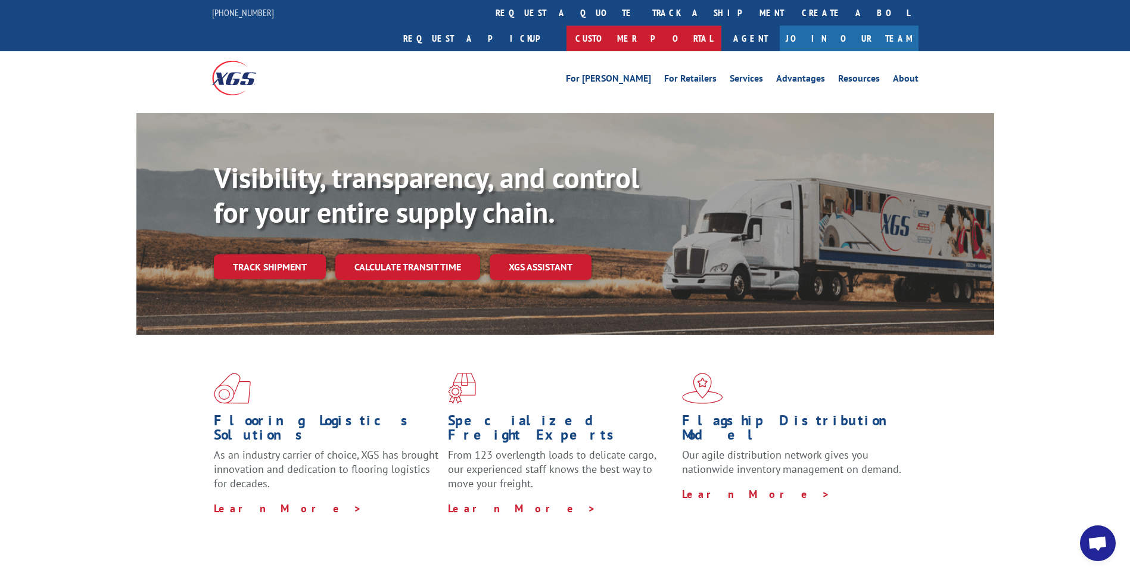
click at [721, 26] on link "Customer Portal" at bounding box center [643, 39] width 155 height 26
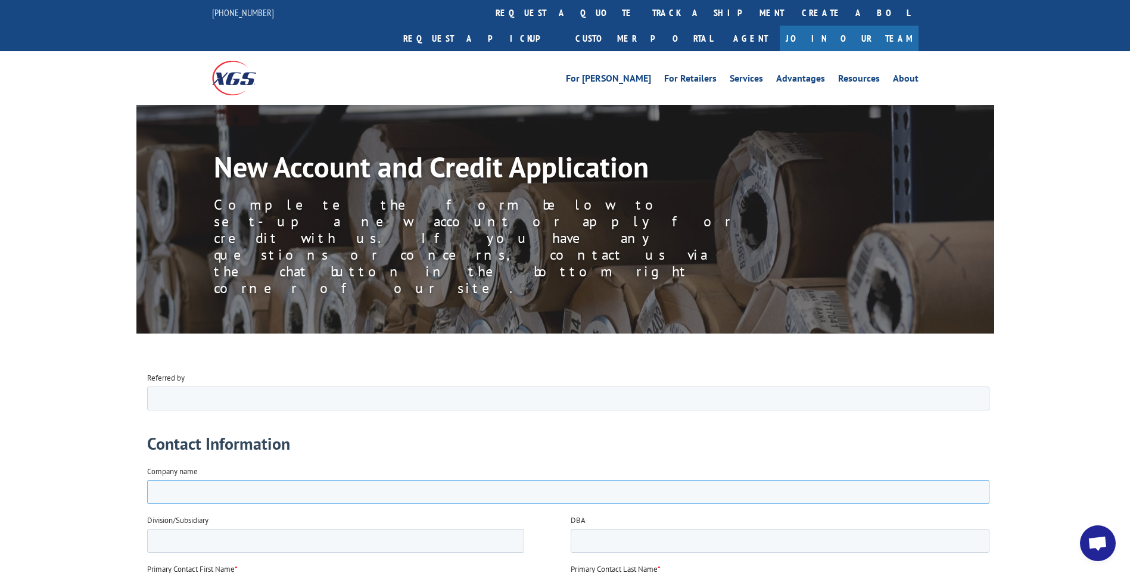
click at [189, 492] on input "Company name" at bounding box center [567, 491] width 842 height 24
type input "Innovative Flooring Specialists LLP"
type input "Justin"
type input "Fisher"
type input "15732809537"
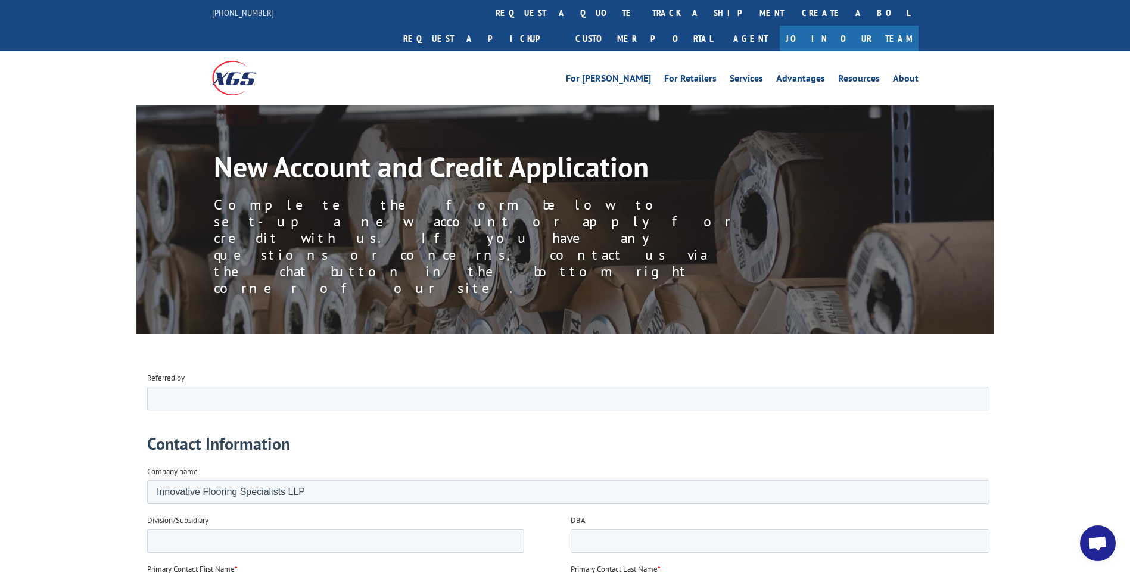
type input "INNOVATIVEFLOORINGSPECIALISTS@GMAIL.COM"
type input "47 Mohawk Ct"
type input "Lake Ozark"
select select "Missouri"
type input "65049"
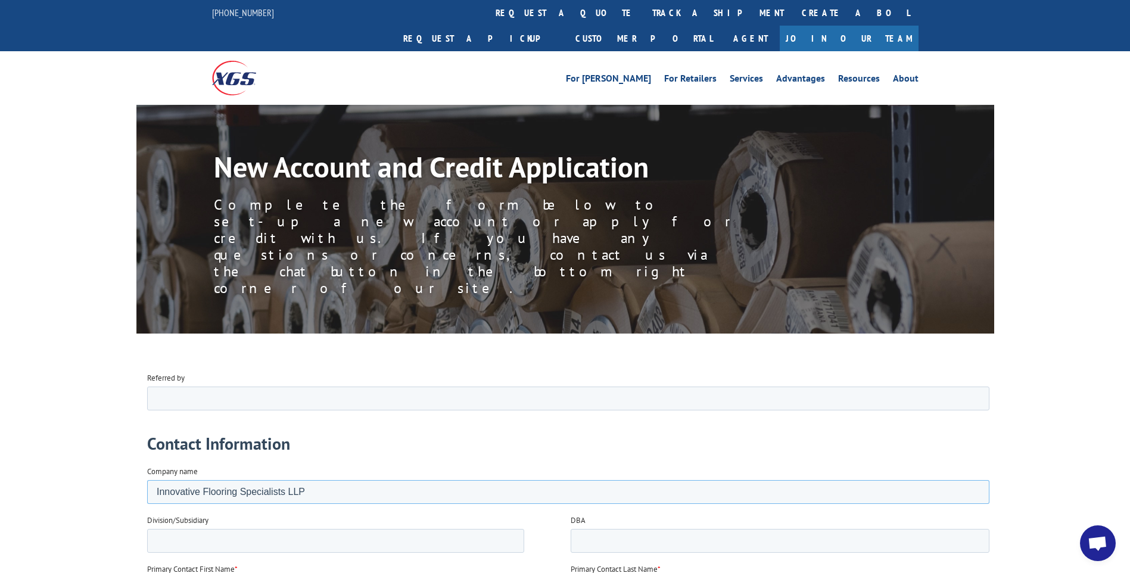
type input "238330 - Flooring Contractors"
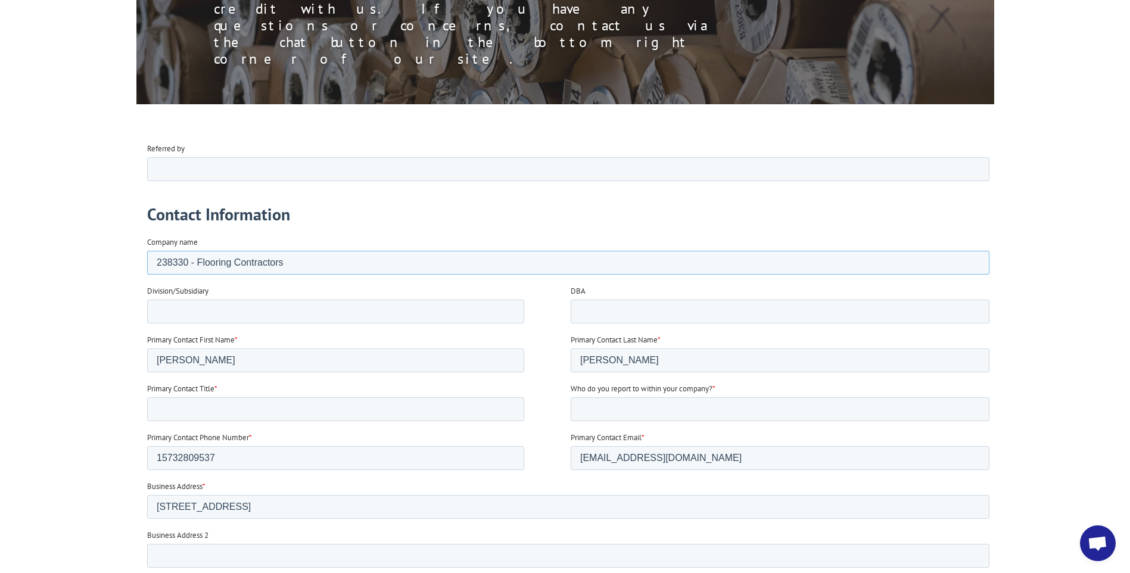
scroll to position [238, 0]
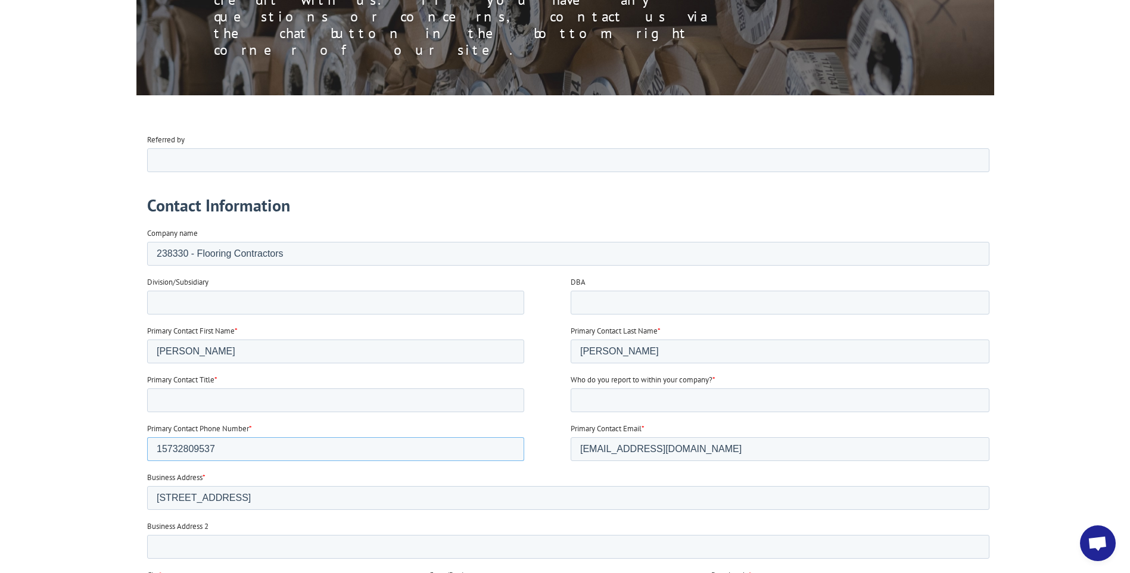
click at [160, 448] on input "15732809537" at bounding box center [334, 448] width 377 height 24
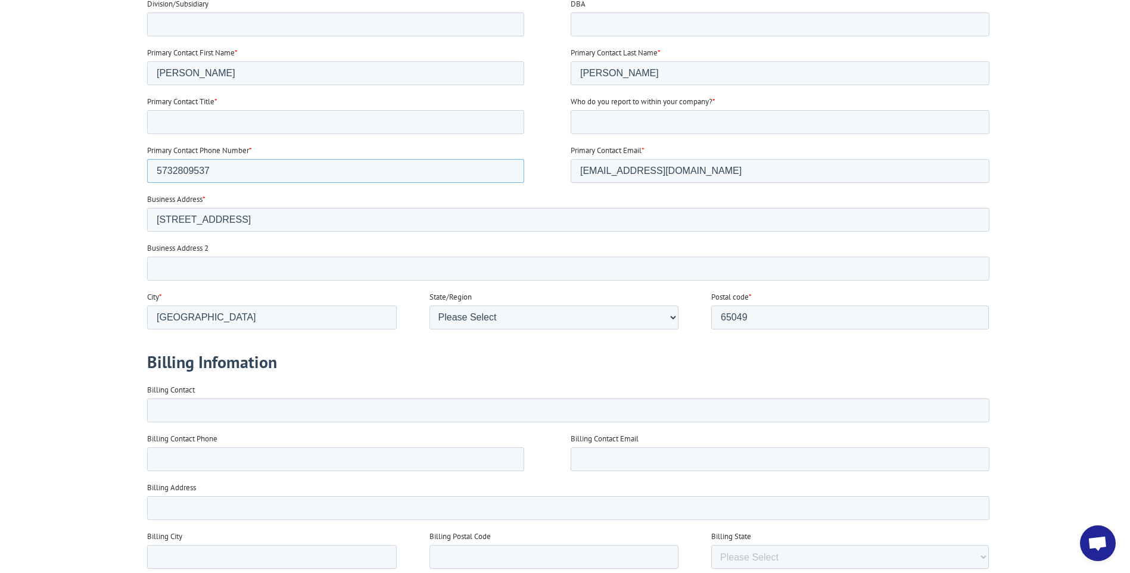
scroll to position [536, 0]
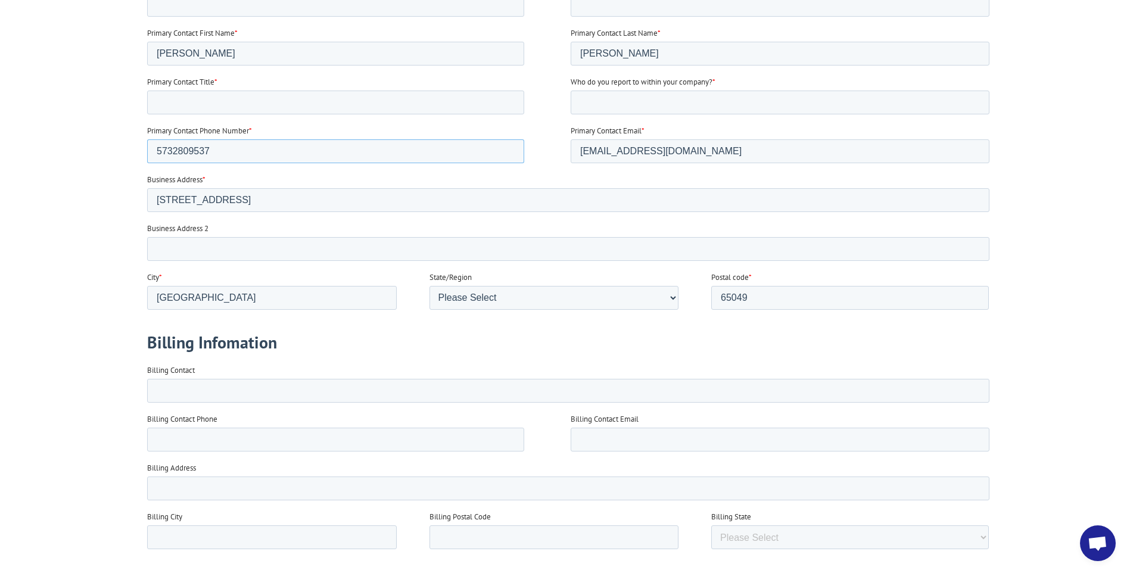
type input "5732809537"
click at [219, 388] on input "Billing Contact" at bounding box center [567, 391] width 842 height 24
type input "4"
click at [204, 389] on input "Innovative flooring specialists" at bounding box center [567, 391] width 842 height 24
click at [245, 386] on input "Innovative Flooring specialists" at bounding box center [567, 391] width 842 height 24
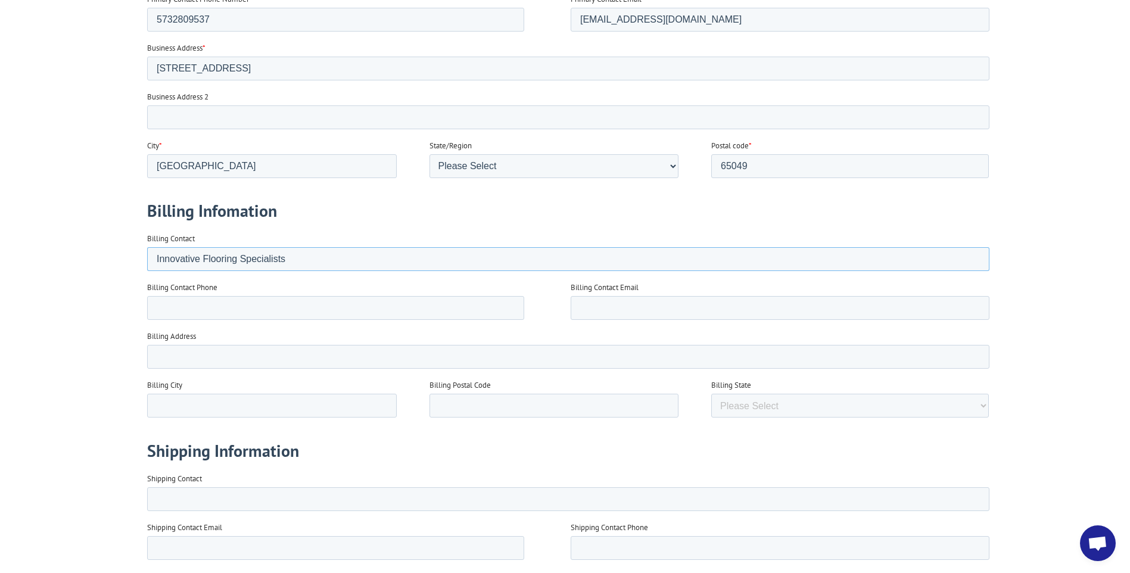
scroll to position [595, 0]
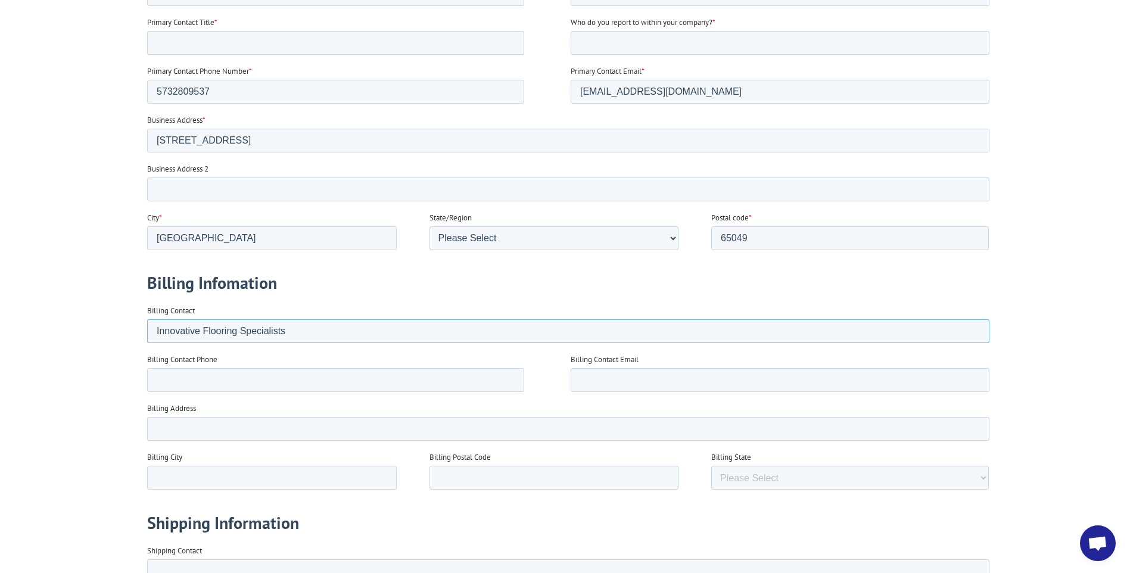
click at [302, 333] on input "Innovative Flooring Specialists" at bounding box center [567, 331] width 842 height 24
type input "I"
type input "Justin Fisher"
type input "innovativeflooringspecialists@gmail.com"
type input "47 Mohawk Ct"
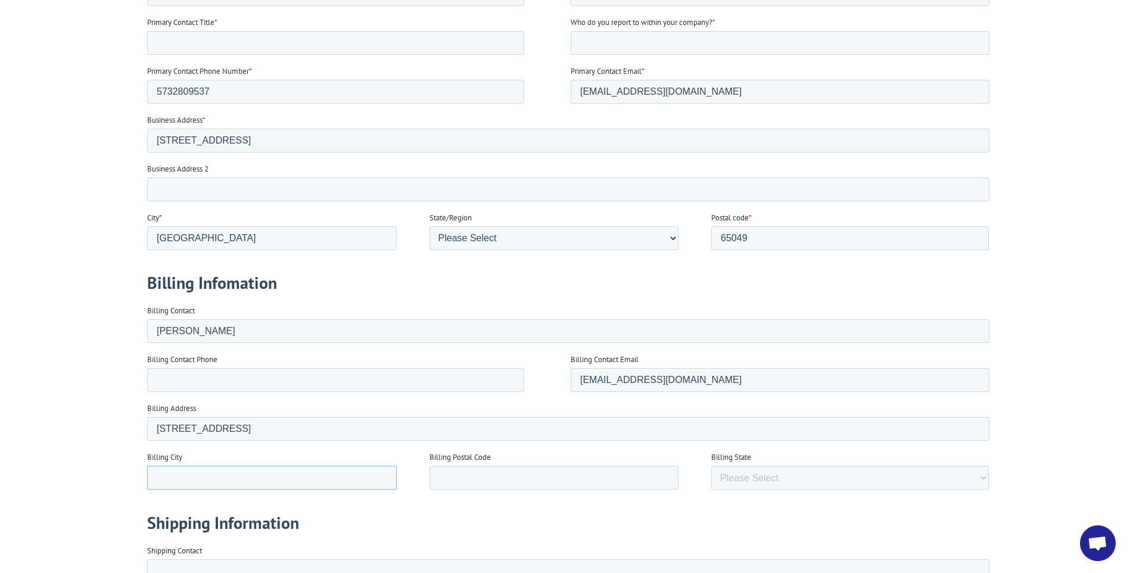
type input "Lake Ozark"
type input "65049"
select select "Missouri"
type input "Justin Fisher"
type input "innovativeflooringspecialists@gmail.com"
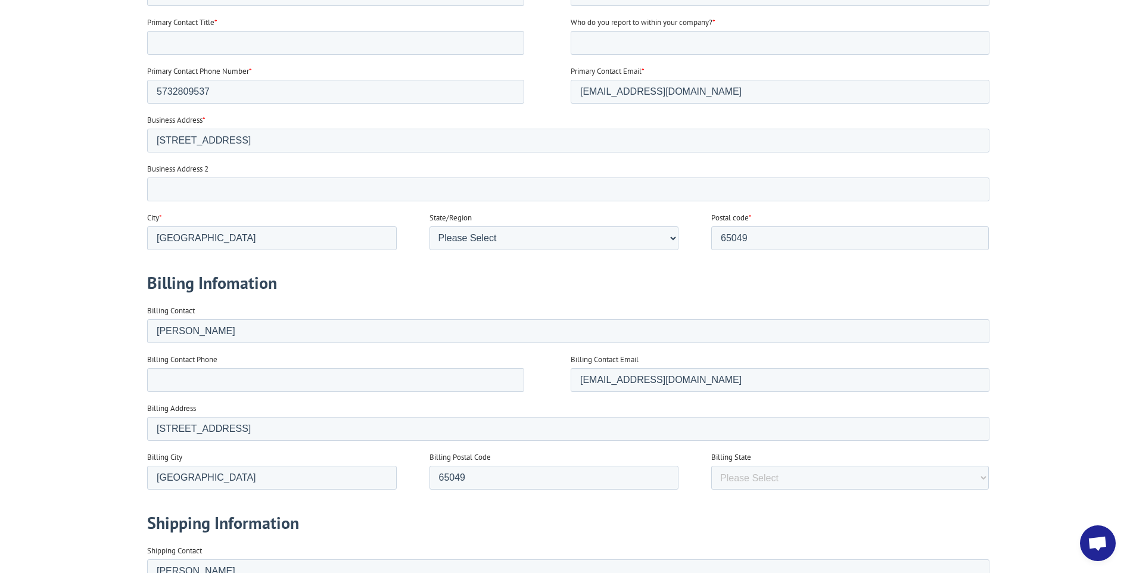
type input "573-280-9537"
type input "176 Hwy 42"
type input "Kaiser"
type input "65047"
select select "Missouri"
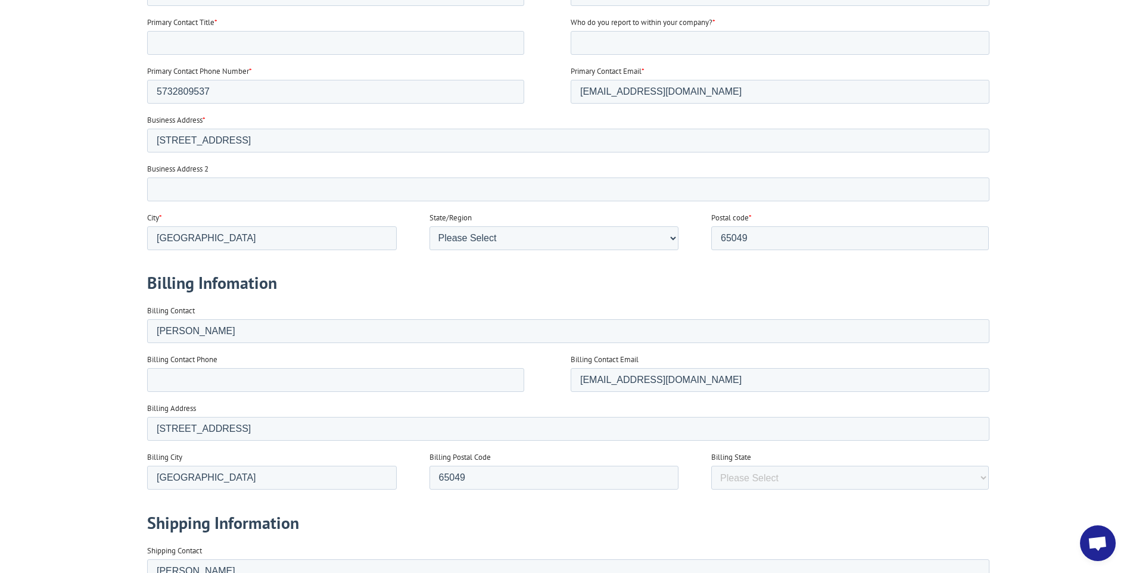
type input "30720"
type input "65047,65201,64002"
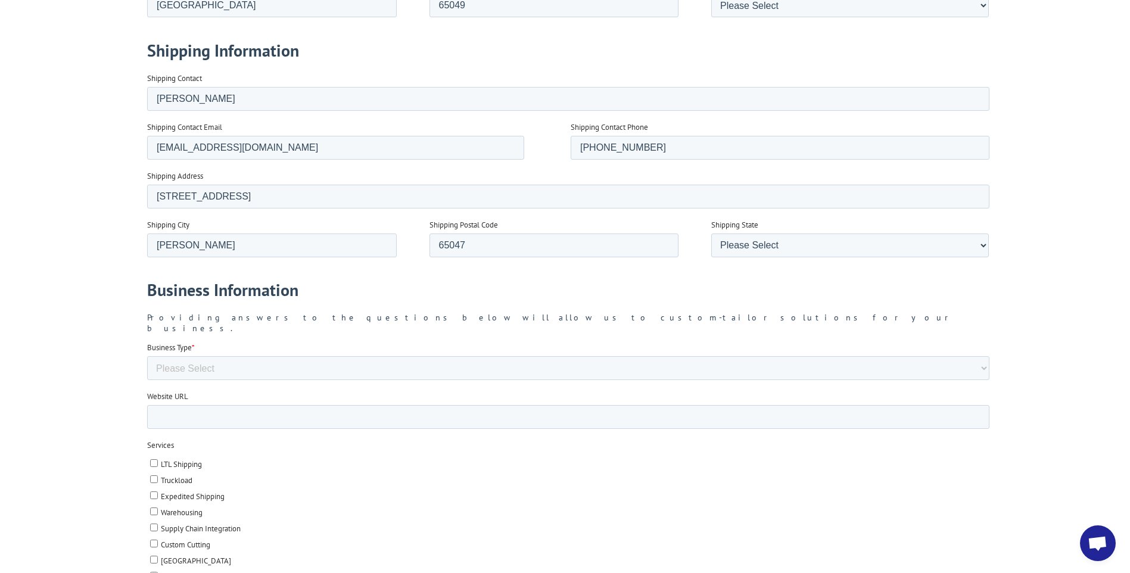
scroll to position [1072, 0]
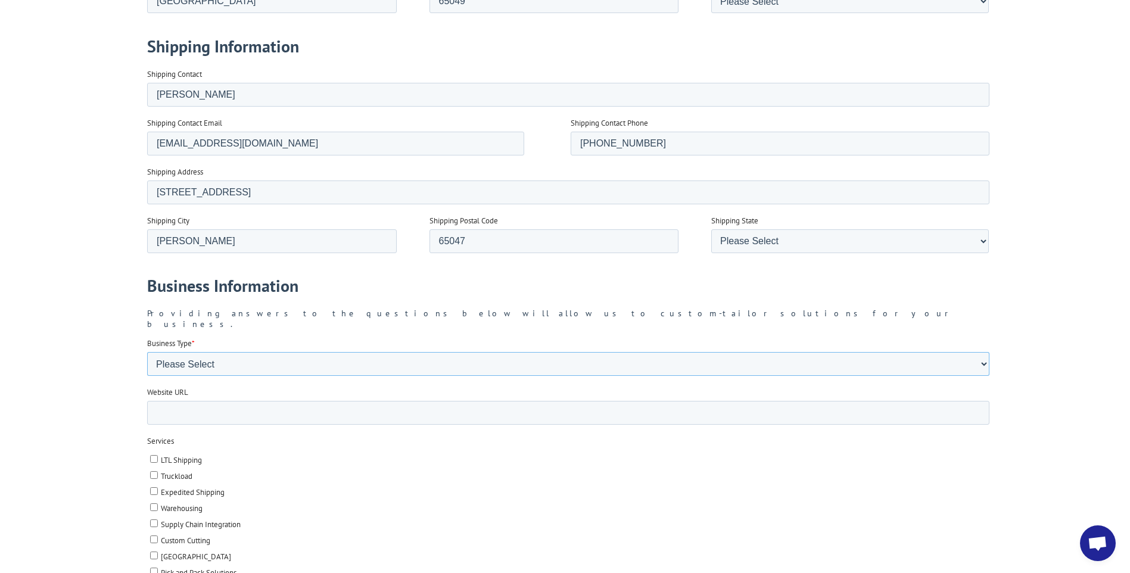
click at [208, 357] on select "Please Select Flooring Mill, Manufacturer, or Importer Manufacturer - Other Nat…" at bounding box center [567, 364] width 842 height 24
select select "Independent Retailer"
click at [146, 376] on select "Please Select Flooring Mill, Manufacturer, or Importer Manufacturer - Other Nat…" at bounding box center [567, 364] width 842 height 24
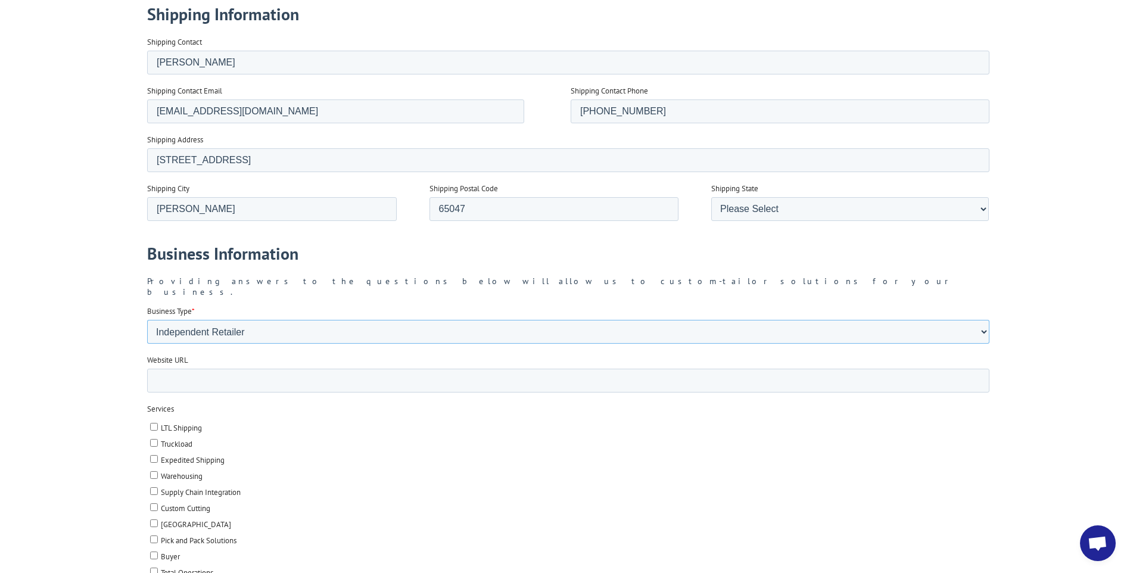
scroll to position [1131, 0]
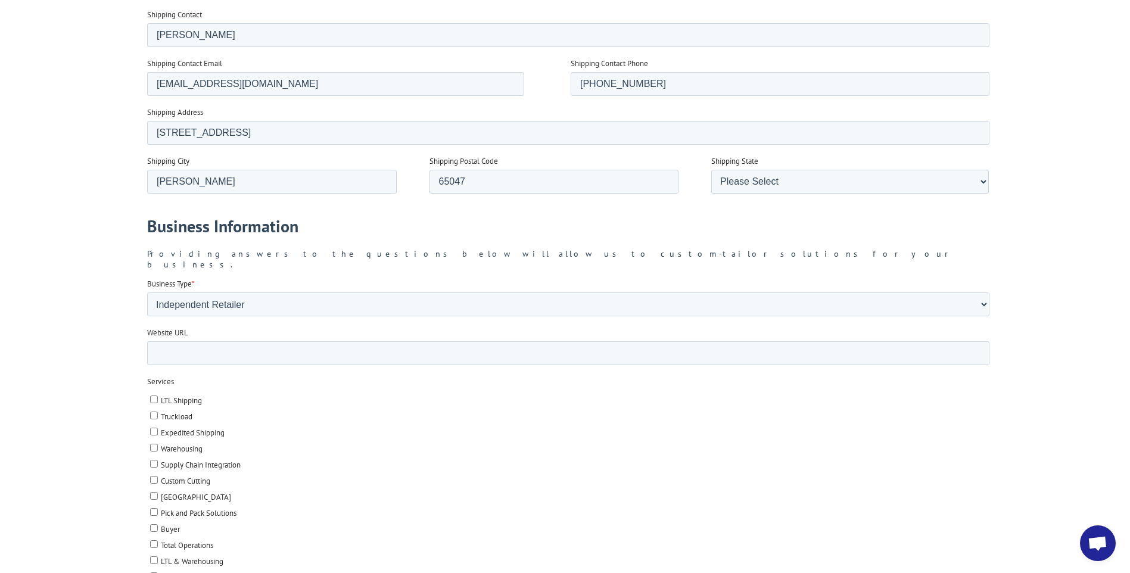
click at [155, 395] on input "LTL Shipping" at bounding box center [153, 399] width 8 height 8
checkbox input "true"
click at [155, 411] on input "Truckload" at bounding box center [153, 415] width 8 height 8
checkbox input "true"
click at [155, 444] on input "Warehousing" at bounding box center [153, 448] width 8 height 8
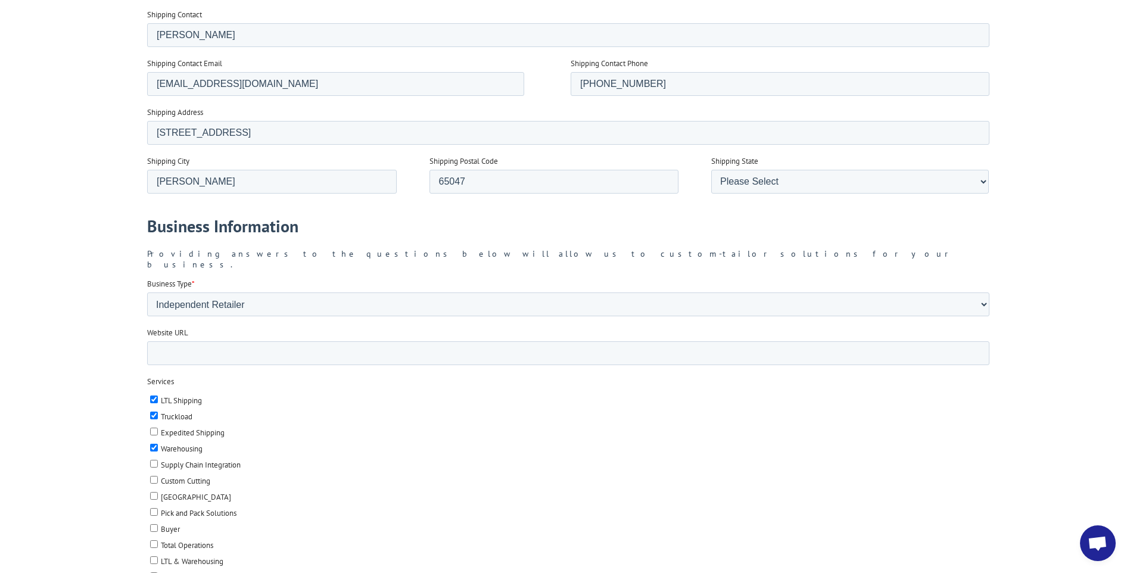
checkbox input "true"
drag, startPoint x: 155, startPoint y: 423, endPoint x: 160, endPoint y: 417, distance: 6.8
click at [155, 428] on input "Expedited Shipping" at bounding box center [153, 432] width 8 height 8
checkbox input "true"
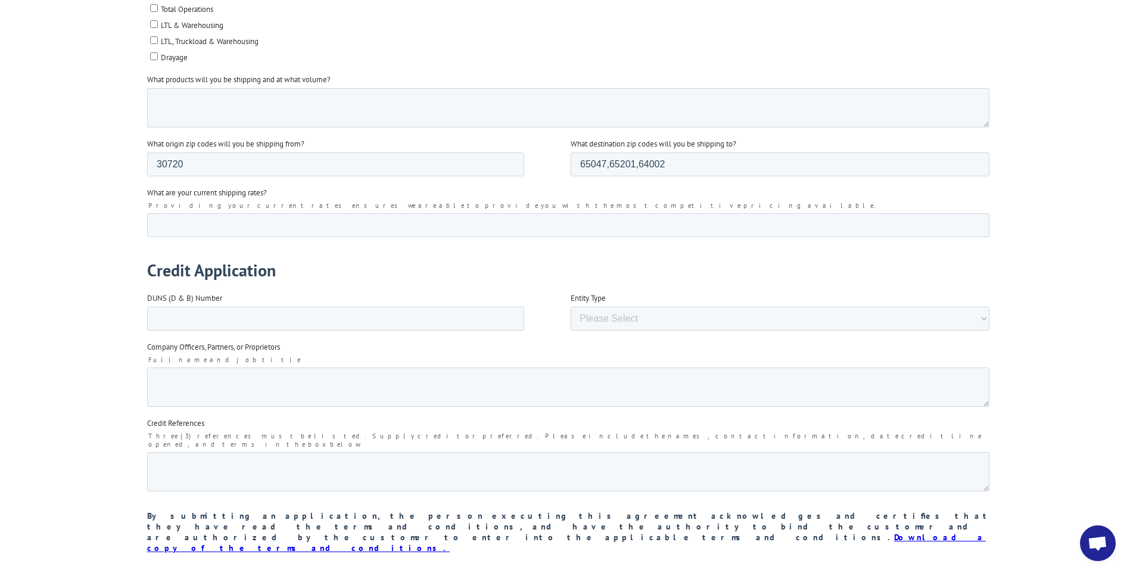
scroll to position [1727, 0]
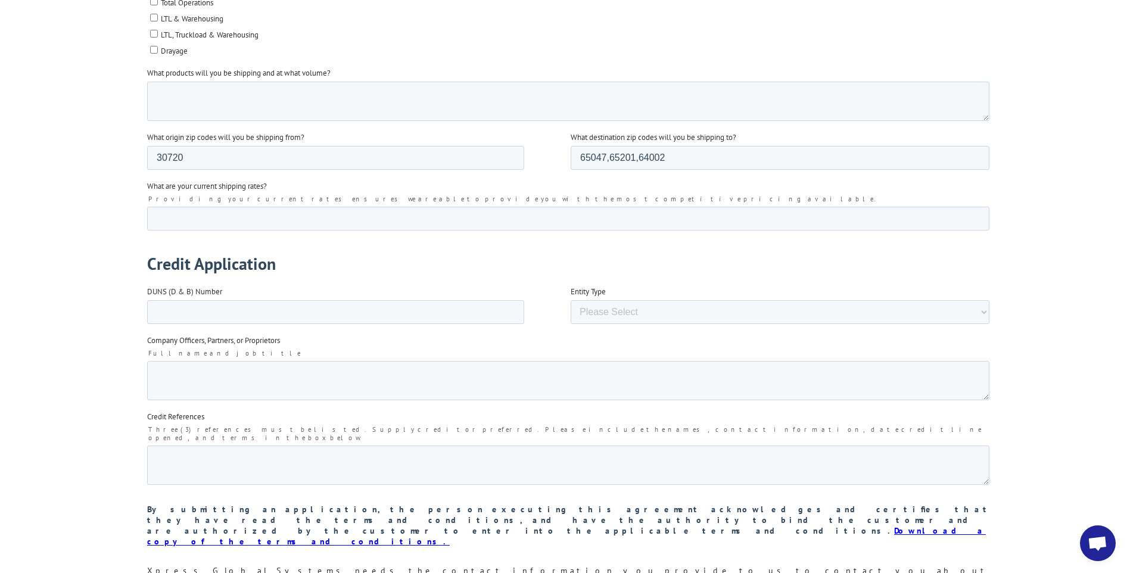
scroll to position [1667, 0]
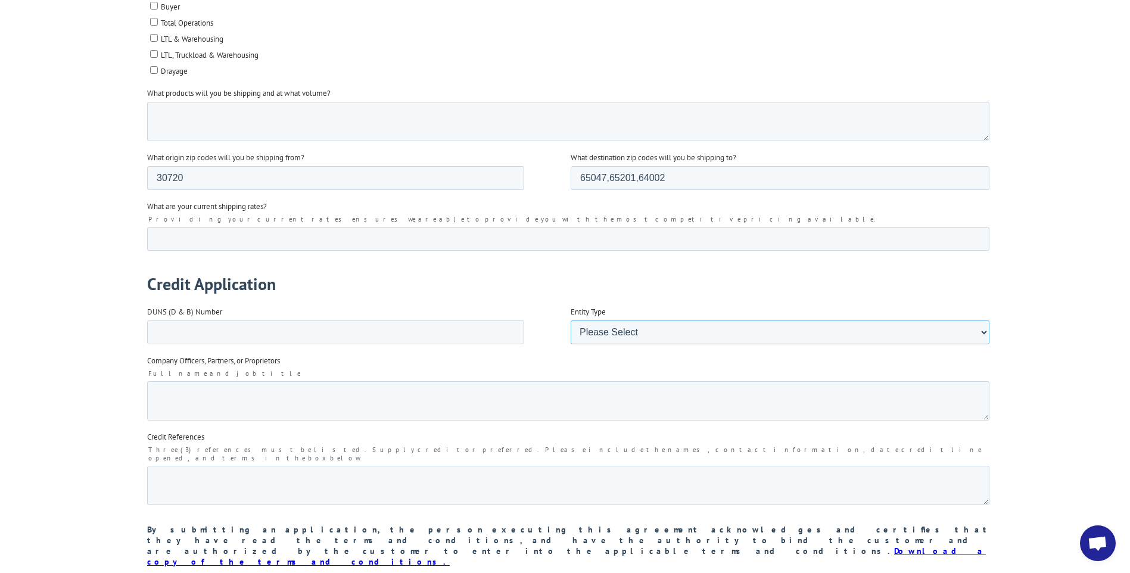
click at [598, 325] on select "Please Select Corporation Partnership Limited Liability Company (LLC) Sole Prop…" at bounding box center [779, 332] width 419 height 24
select select "Partnerships"
click at [570, 344] on select "Please Select Corporation Partnership Limited Liability Company (LLC) Sole Prop…" at bounding box center [779, 332] width 419 height 24
click at [236, 386] on textarea "Company Officers, Partners, or Proprietors" at bounding box center [567, 400] width 842 height 39
type textarea "Justin Fisher Jon Ribaudo"
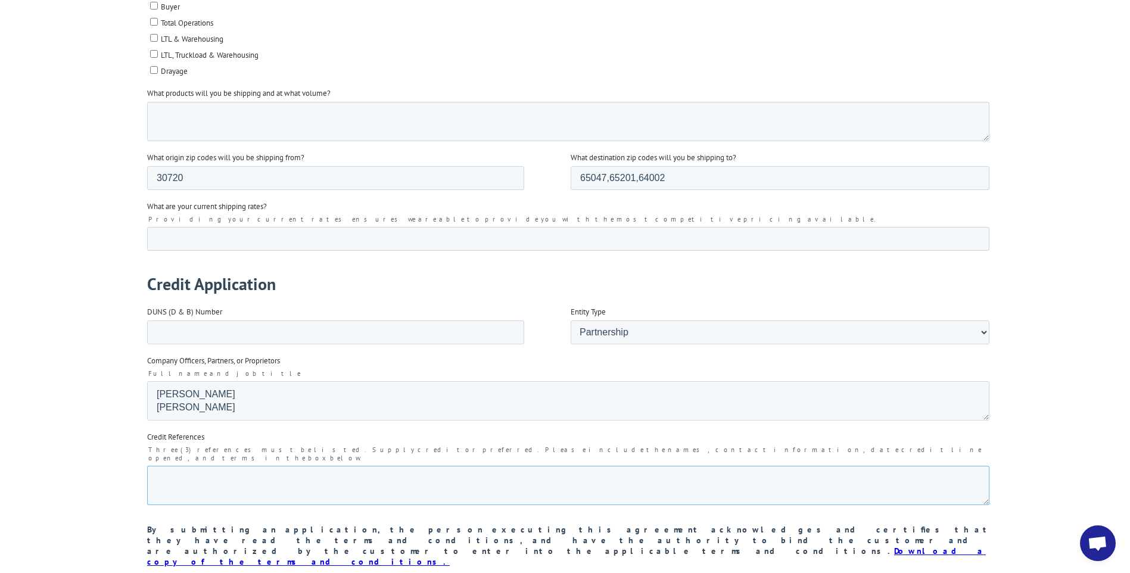
click at [230, 466] on textarea "Credit References" at bounding box center [567, 485] width 842 height 39
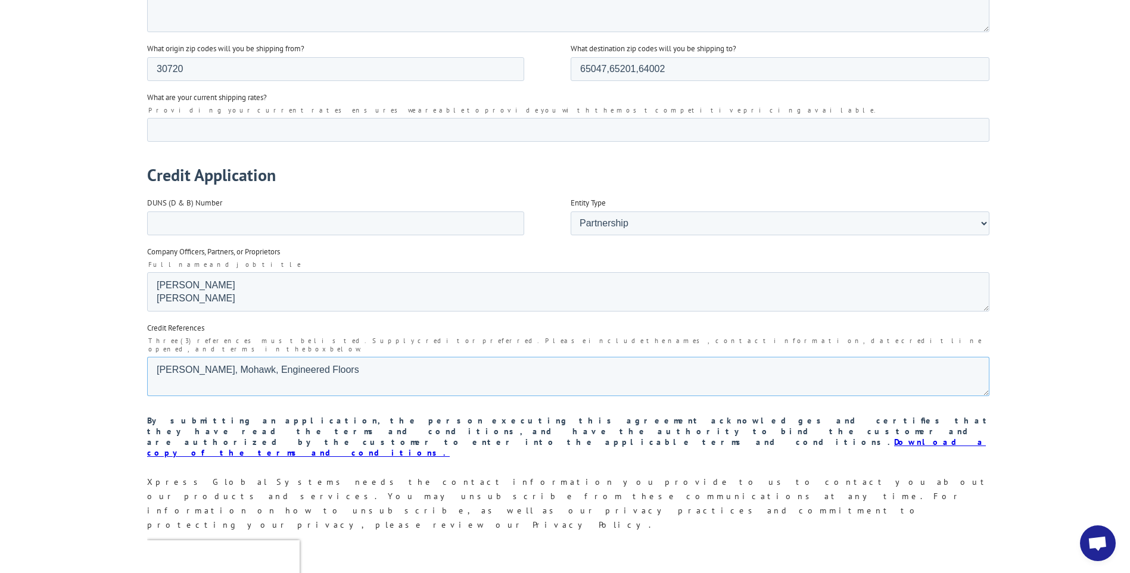
scroll to position [1786, 0]
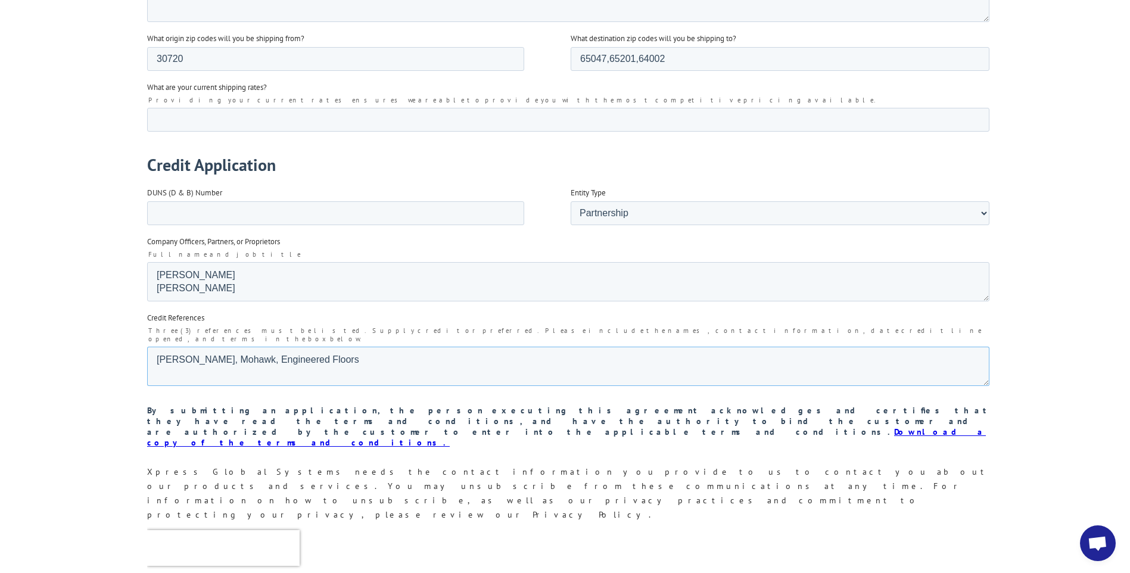
type textarea "Shaw, Mohawk, Engineered Floors"
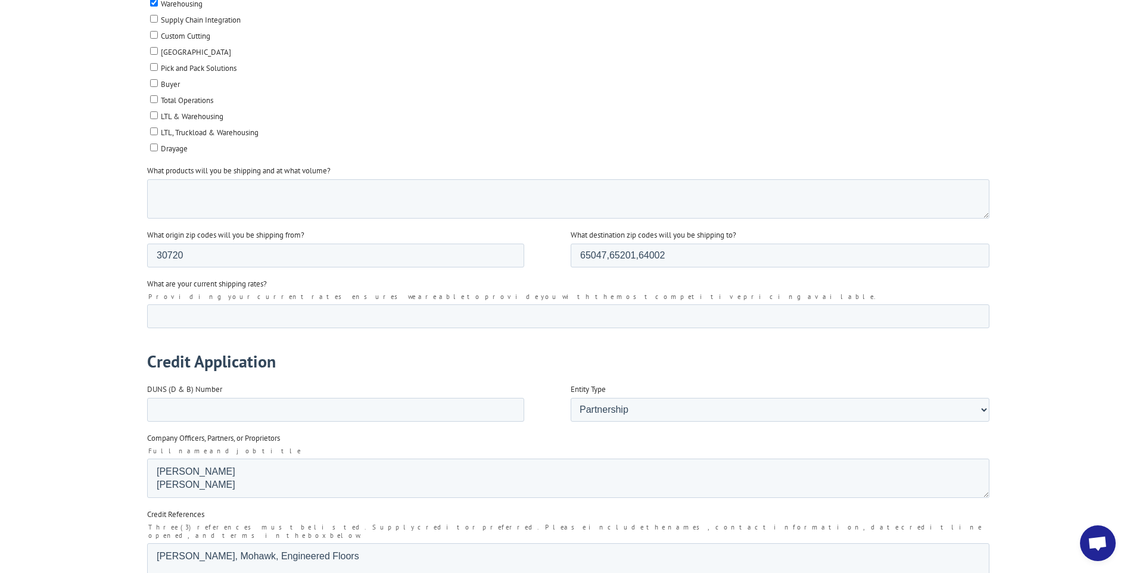
scroll to position [1548, 0]
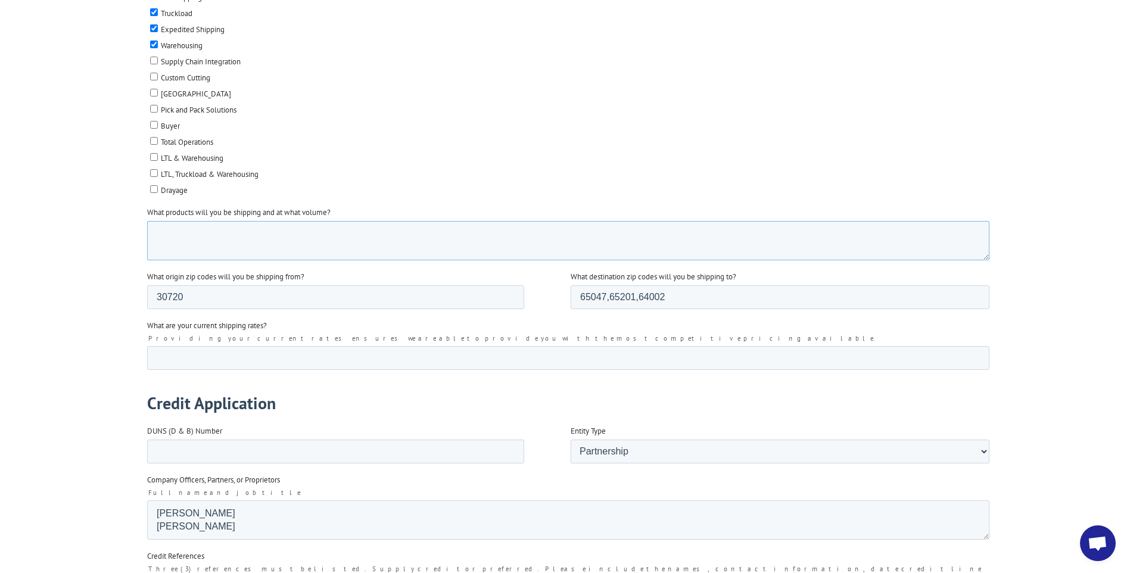
click at [204, 221] on textarea "What products will you be shipping and at what volume?" at bounding box center [567, 240] width 842 height 39
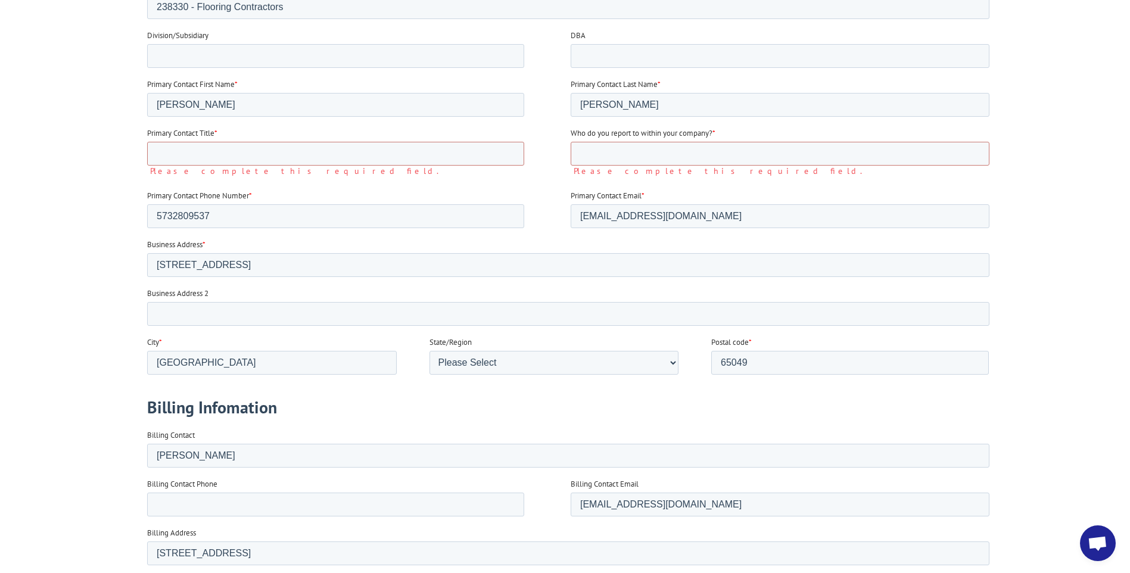
scroll to position [417, 0]
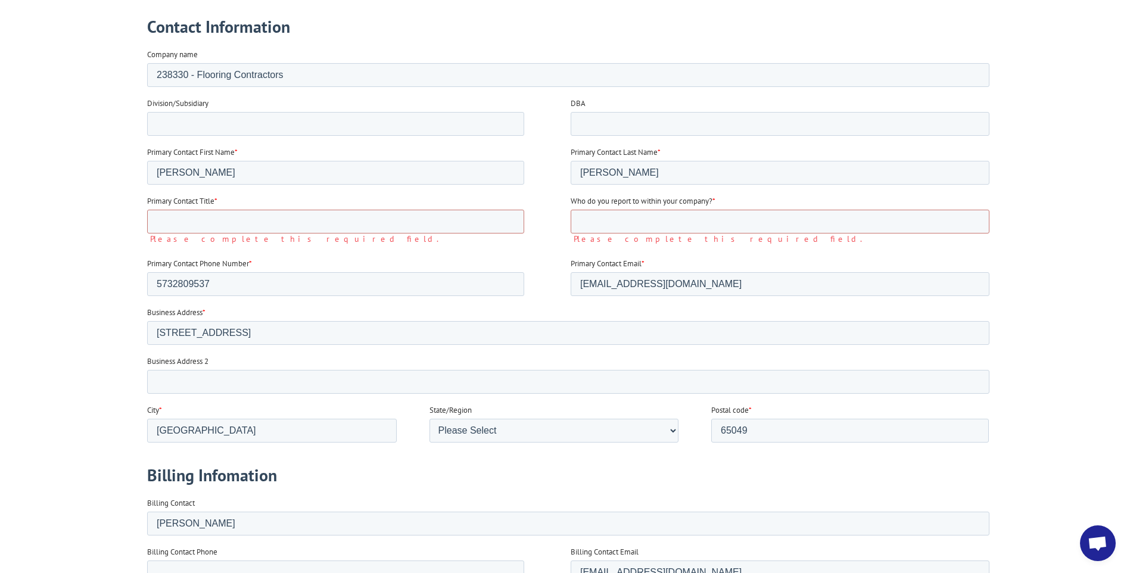
type textarea "Lvp and Carpet"
click at [178, 223] on input "Primary Contact Title *" at bounding box center [334, 222] width 377 height 24
type input "Partner"
click at [604, 222] on input "Who do you report to within your company? *" at bounding box center [779, 222] width 419 height 24
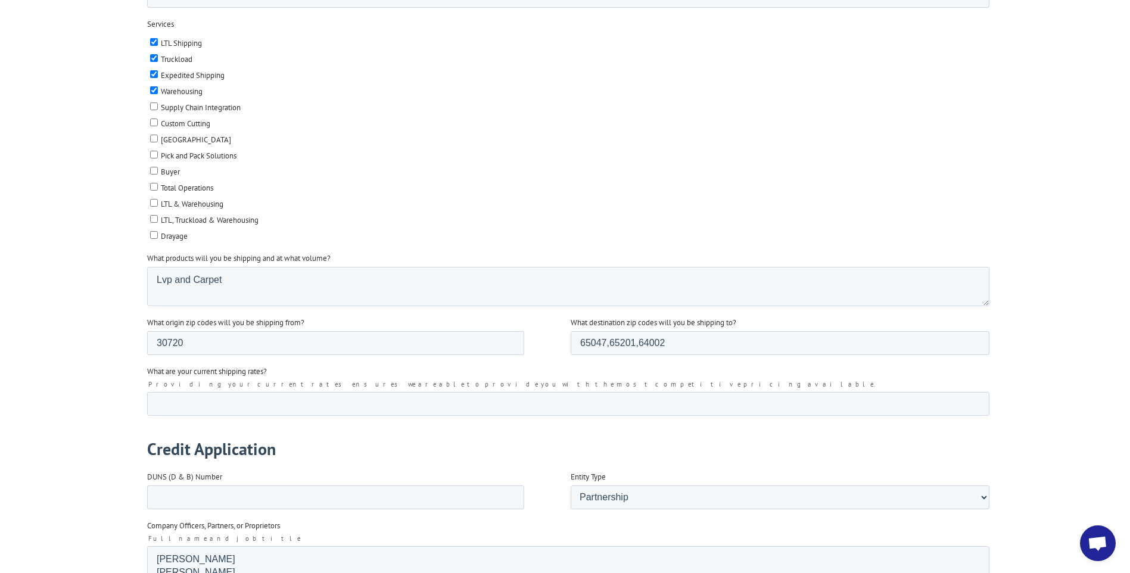
scroll to position [1905, 0]
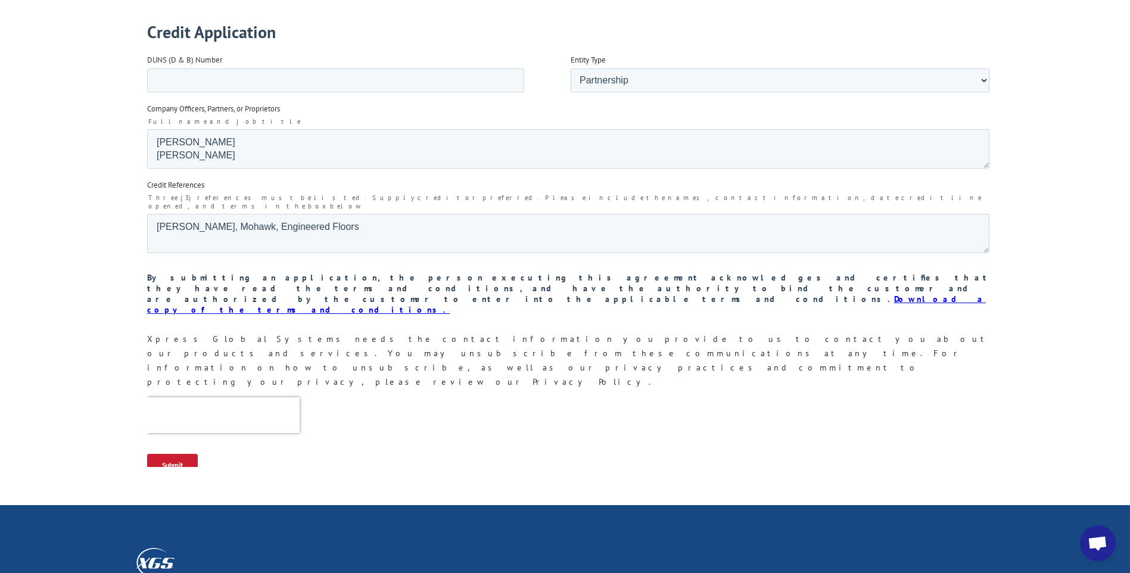
type input "N/A"
drag, startPoint x: 186, startPoint y: 394, endPoint x: 194, endPoint y: 386, distance: 11.0
click at [187, 454] on input "Submit" at bounding box center [171, 465] width 51 height 23
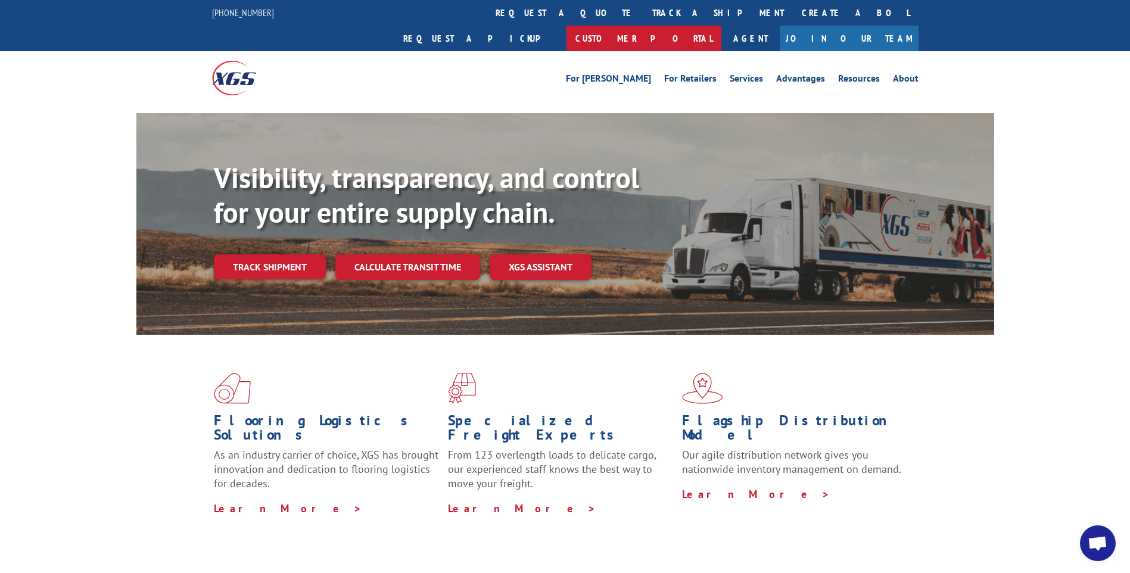
click at [721, 26] on link "Customer Portal" at bounding box center [643, 39] width 155 height 26
